Goal: Information Seeking & Learning: Learn about a topic

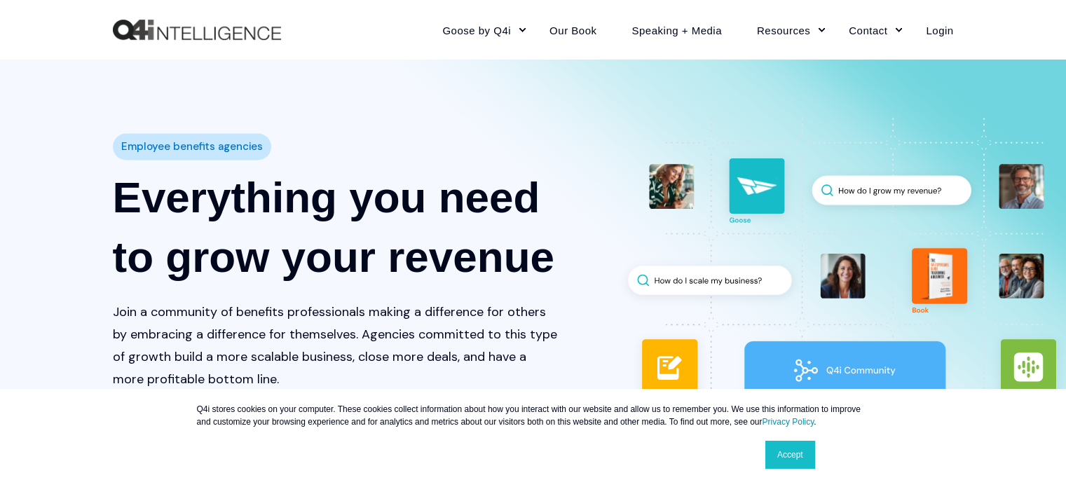
click at [790, 451] on link "Accept" at bounding box center [790, 455] width 50 height 28
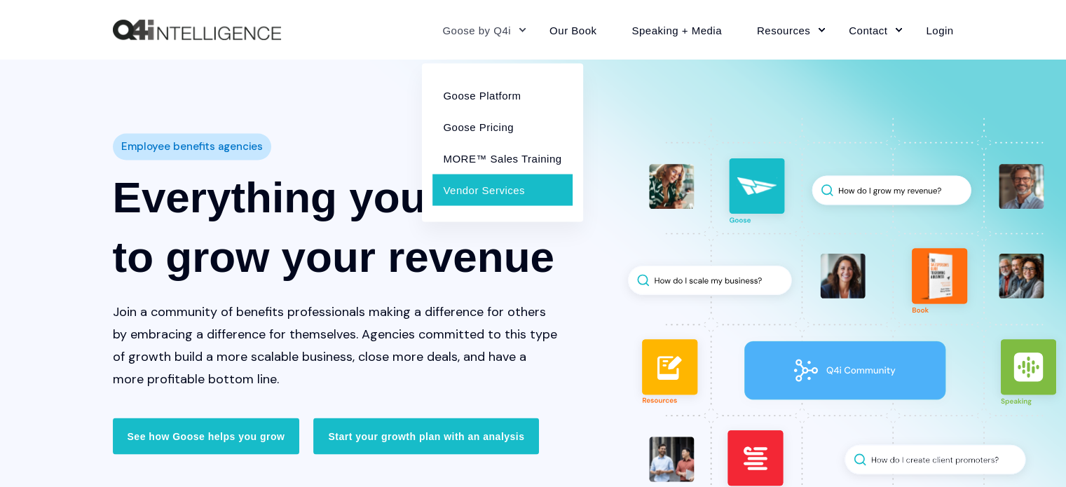
click at [474, 187] on link "Vendor Services" at bounding box center [501, 190] width 139 height 32
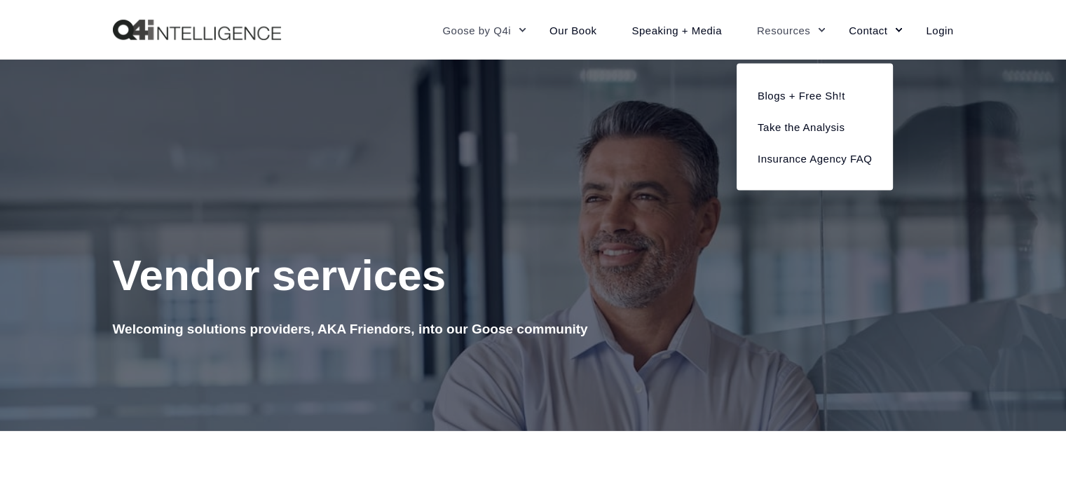
click at [807, 27] on link "Resources" at bounding box center [785, 29] width 92 height 61
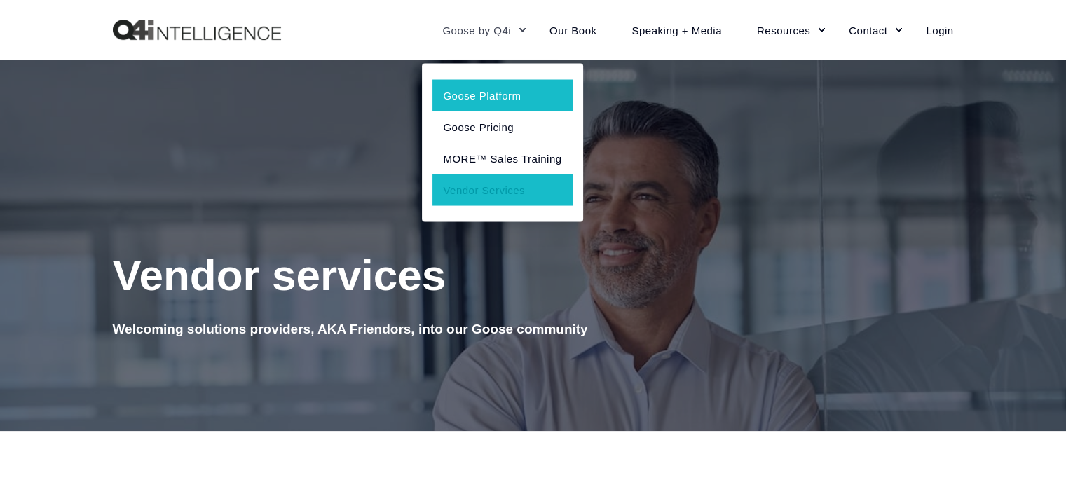
click at [483, 100] on link "Goose Platform" at bounding box center [501, 95] width 139 height 32
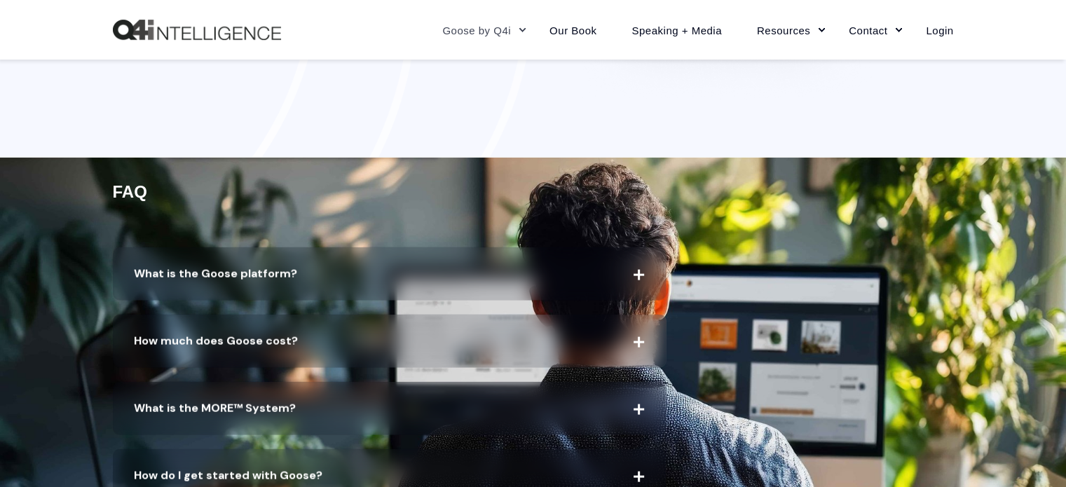
scroll to position [2803, 0]
